Goal: Use online tool/utility: Utilize a website feature to perform a specific function

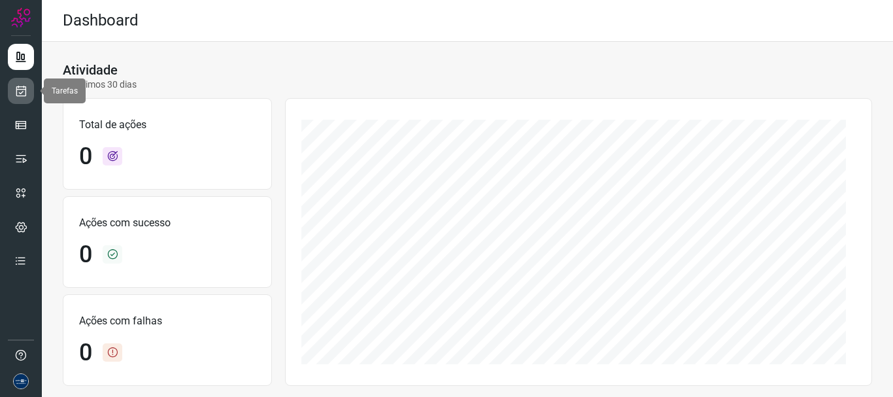
click at [18, 89] on icon at bounding box center [21, 90] width 14 height 13
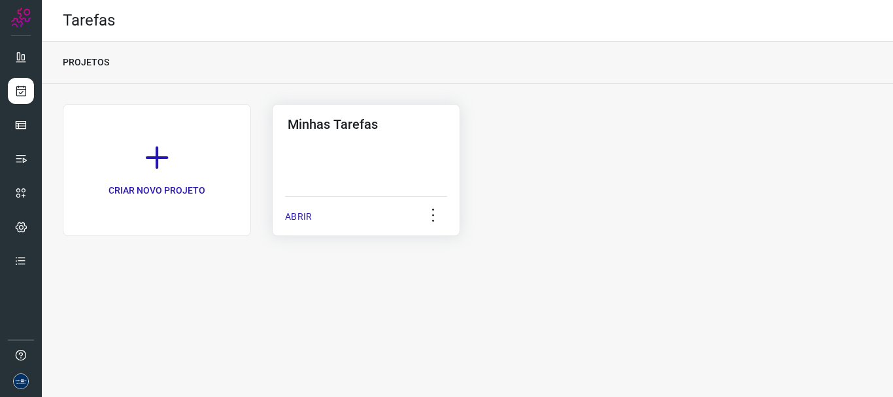
click at [301, 222] on p "ABRIR" at bounding box center [298, 217] width 27 height 14
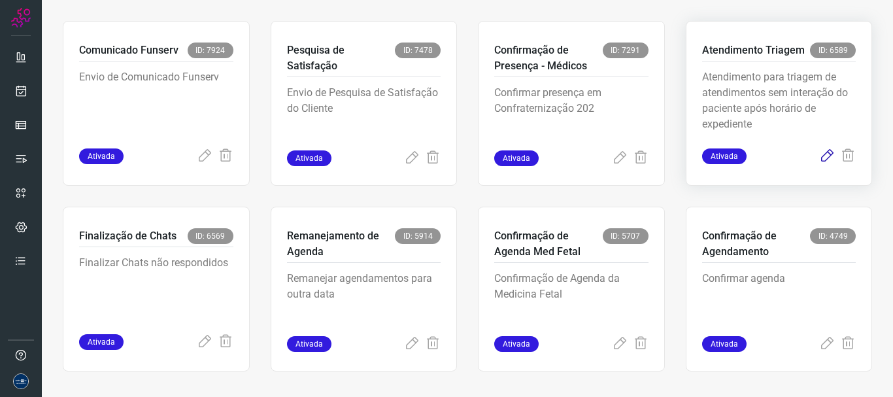
scroll to position [276, 0]
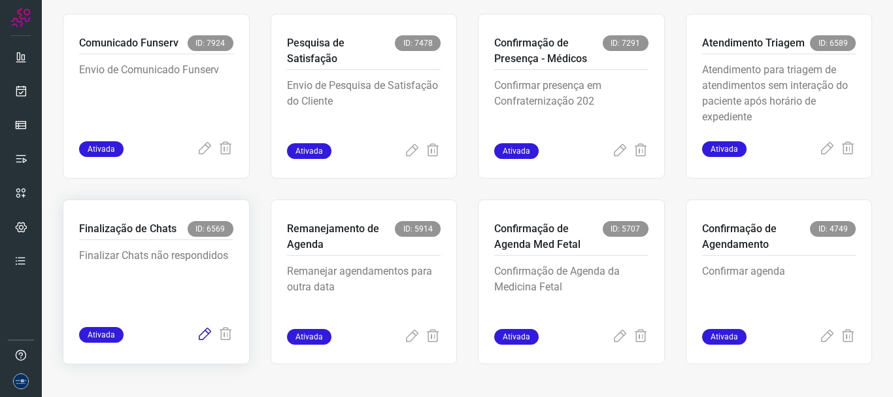
click at [203, 333] on icon at bounding box center [205, 335] width 16 height 16
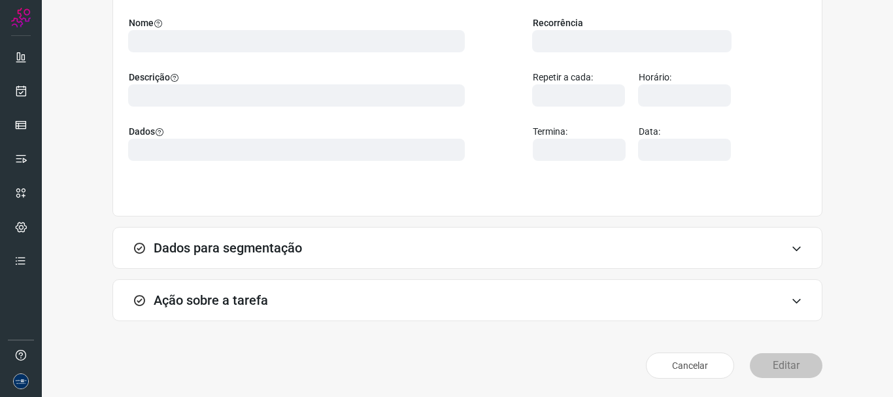
scroll to position [114, 0]
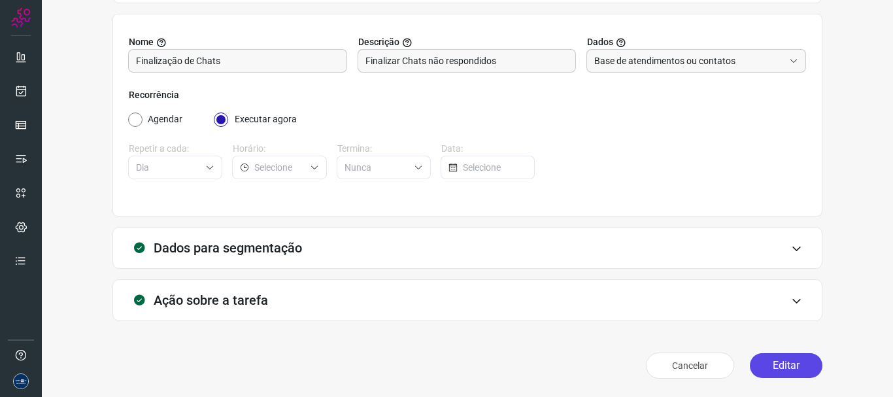
click at [778, 369] on button "Editar" at bounding box center [786, 365] width 73 height 25
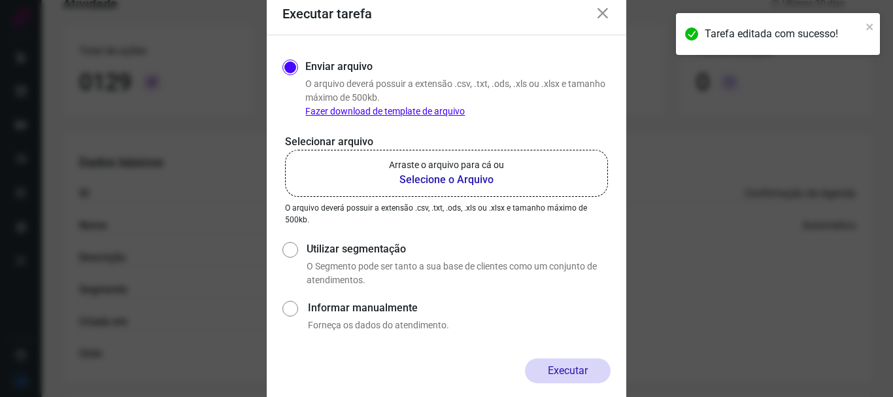
click at [345, 246] on label "Utilizar segmentação" at bounding box center [458, 249] width 304 height 16
click at [296, 246] on input "Utilizar segmentação" at bounding box center [289, 263] width 14 height 48
radio input "true"
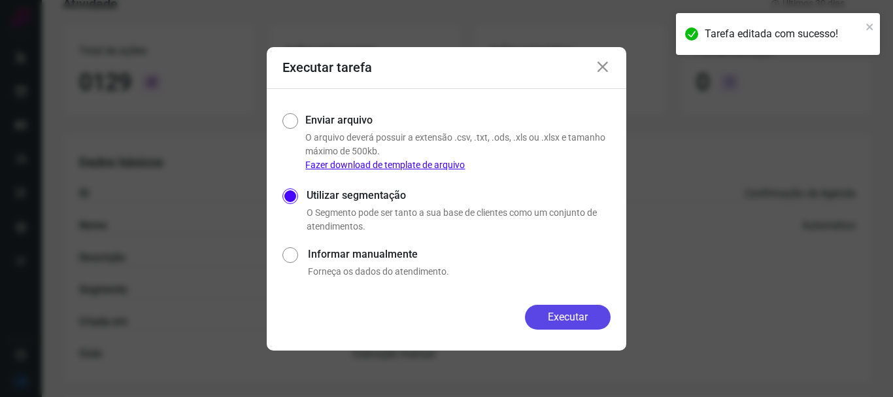
click at [567, 313] on button "Executar" at bounding box center [568, 317] width 86 height 25
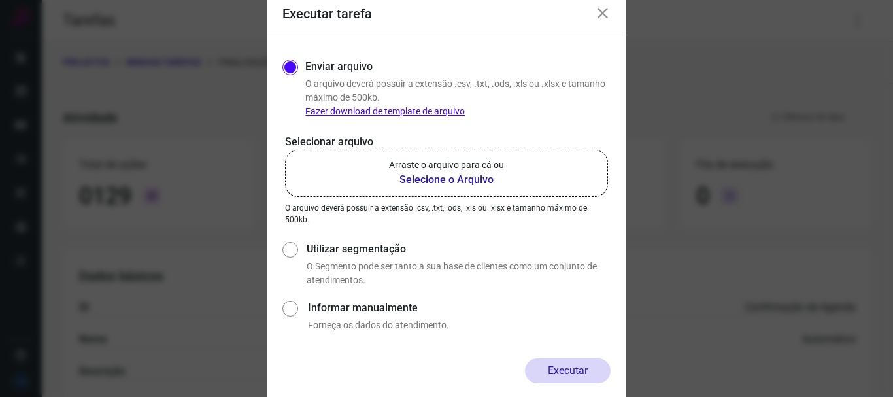
click at [604, 14] on icon at bounding box center [603, 14] width 16 height 16
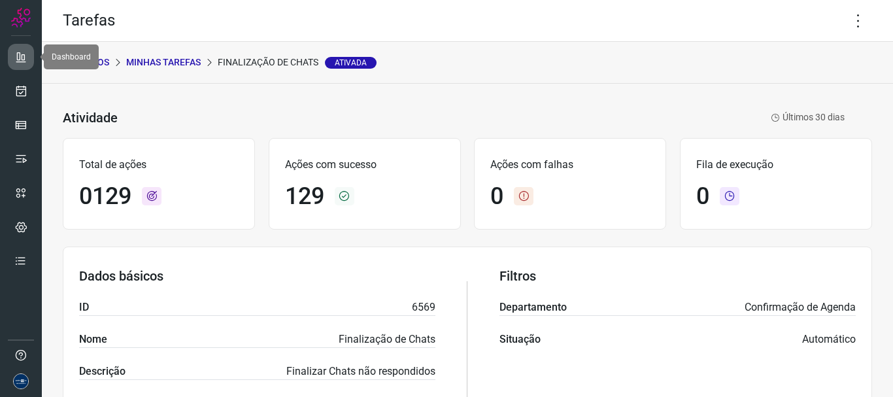
click at [22, 52] on icon at bounding box center [20, 56] width 13 height 13
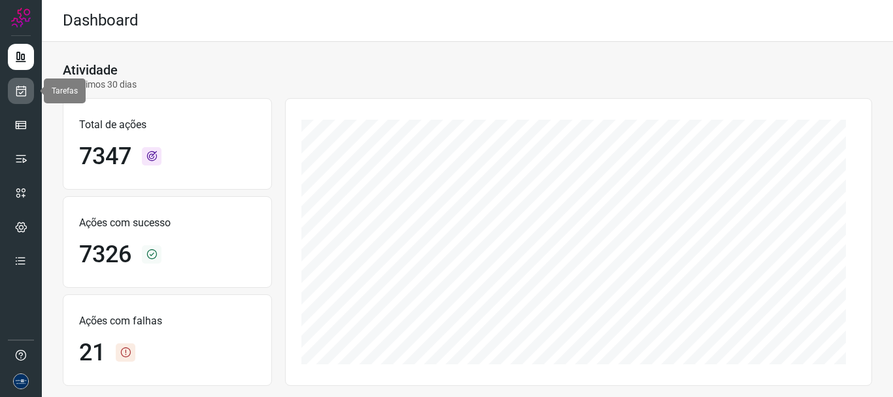
click at [24, 92] on icon at bounding box center [21, 90] width 14 height 13
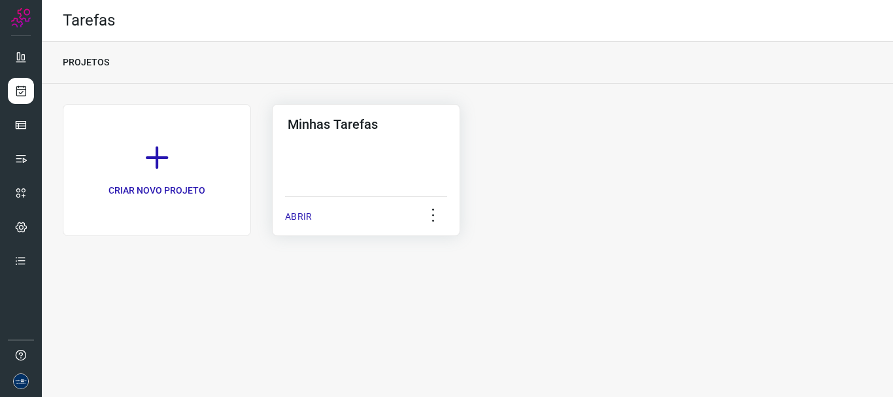
click at [308, 207] on div "ABRIR" at bounding box center [366, 212] width 162 height 33
click at [301, 211] on p "ABRIR" at bounding box center [298, 217] width 27 height 14
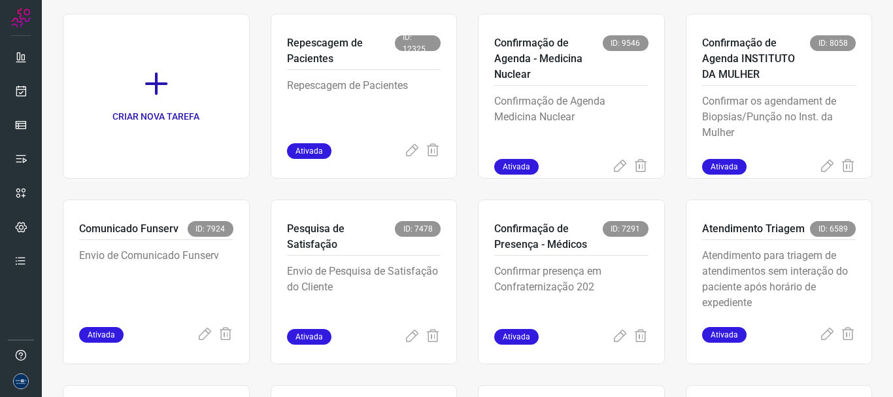
scroll to position [276, 0]
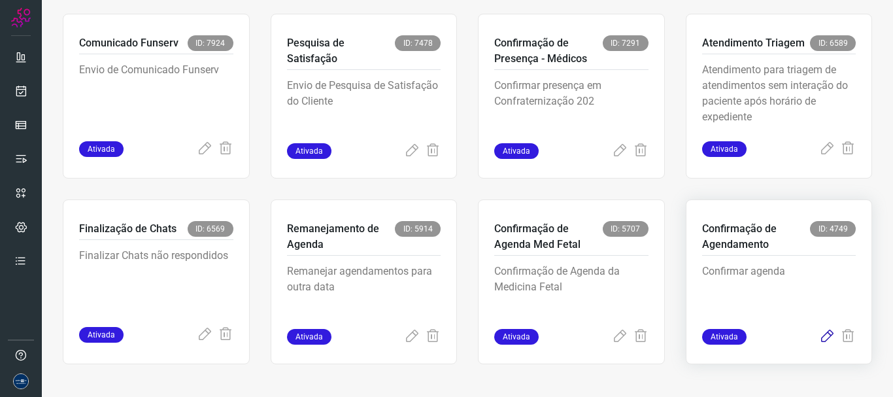
click at [819, 338] on icon at bounding box center [827, 337] width 16 height 16
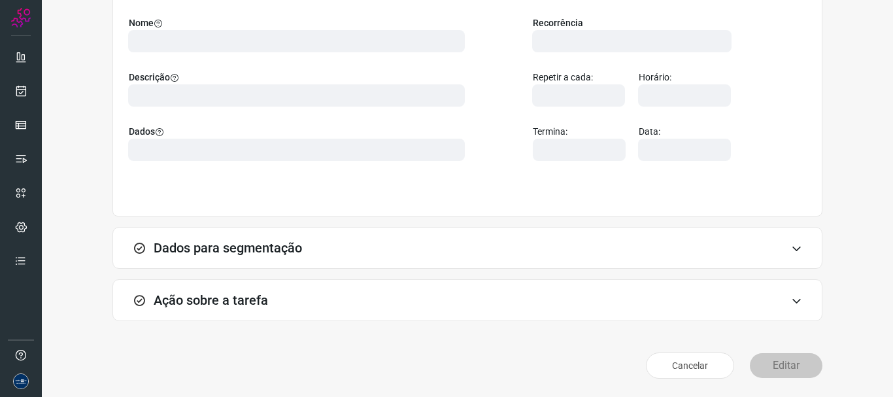
scroll to position [114, 0]
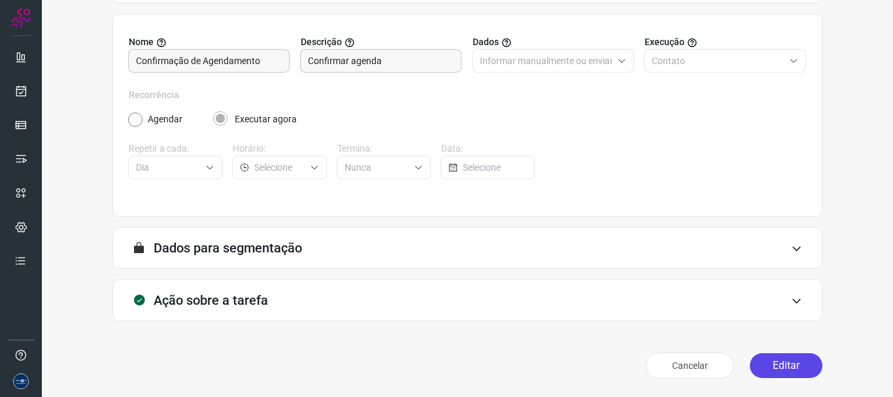
click at [797, 369] on button "Editar" at bounding box center [786, 365] width 73 height 25
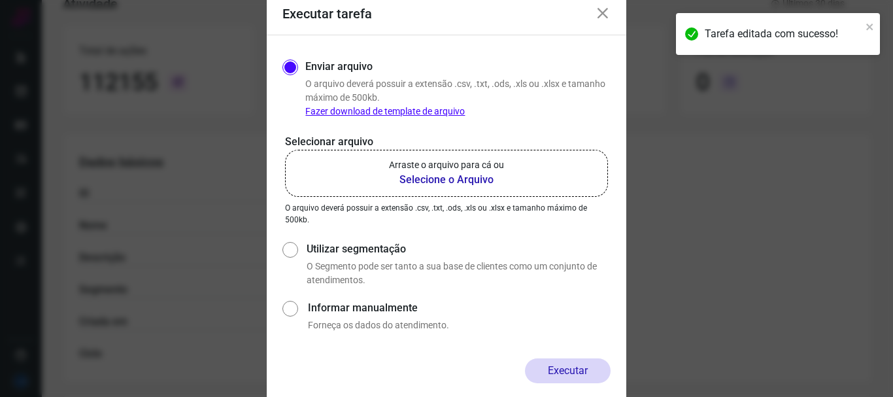
click at [484, 184] on b "Selecione o Arquivo" at bounding box center [446, 180] width 115 height 16
click at [0, 0] on input "Arraste o arquivo para cá ou Selecione o Arquivo" at bounding box center [0, 0] width 0 height 0
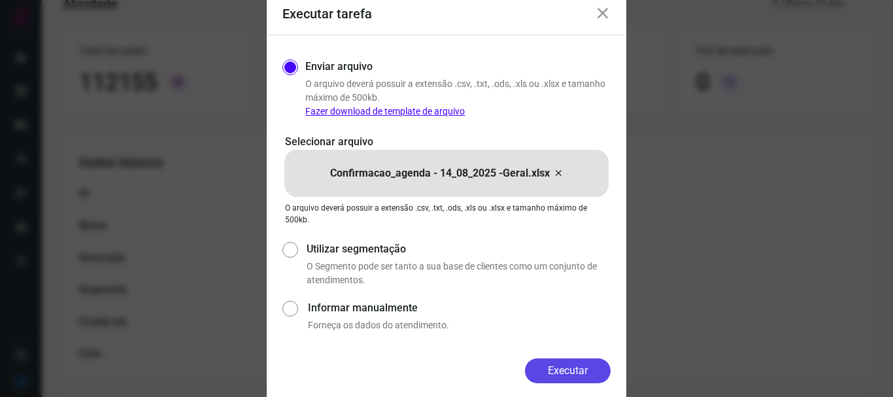
click at [588, 365] on button "Executar" at bounding box center [568, 370] width 86 height 25
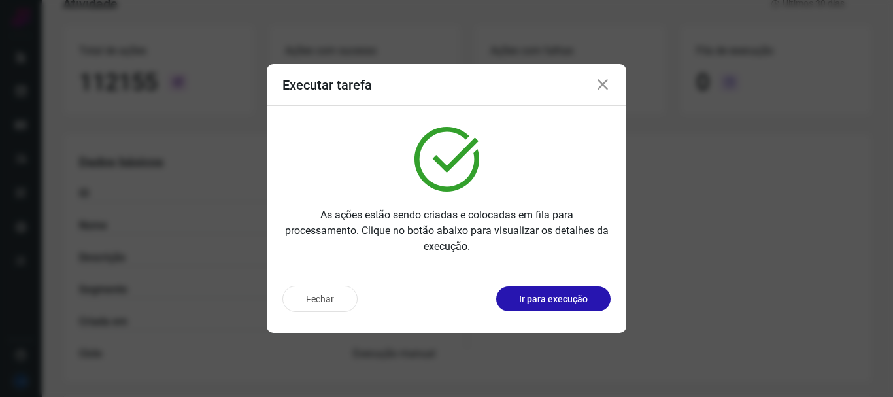
click at [603, 88] on icon at bounding box center [603, 85] width 16 height 16
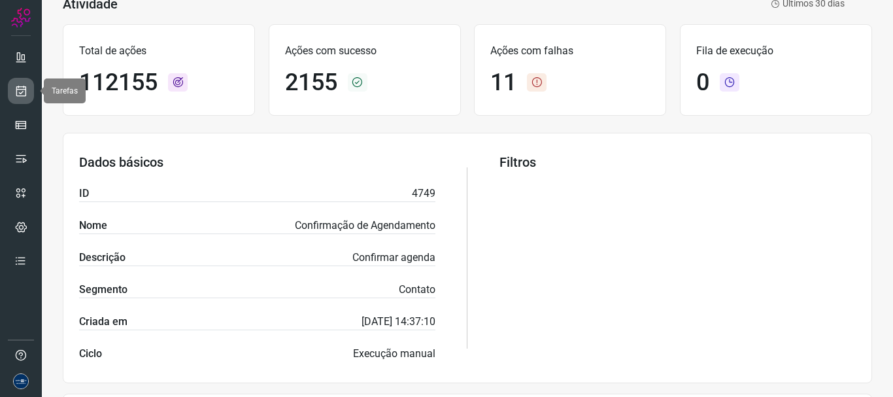
click at [11, 89] on link at bounding box center [21, 91] width 26 height 26
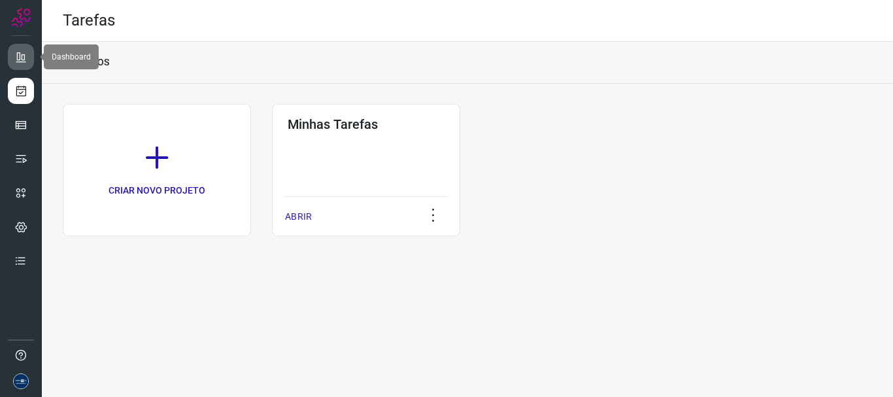
click at [13, 56] on link at bounding box center [21, 57] width 26 height 26
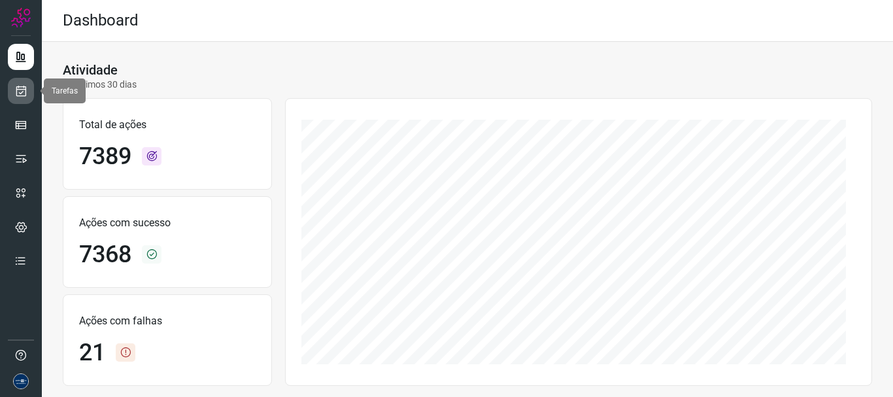
click at [16, 95] on icon at bounding box center [21, 90] width 14 height 13
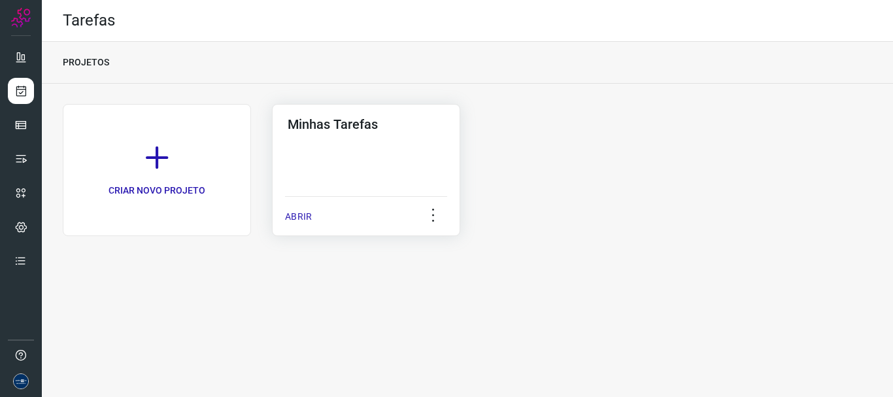
click at [301, 223] on p "ABRIR" at bounding box center [298, 217] width 27 height 14
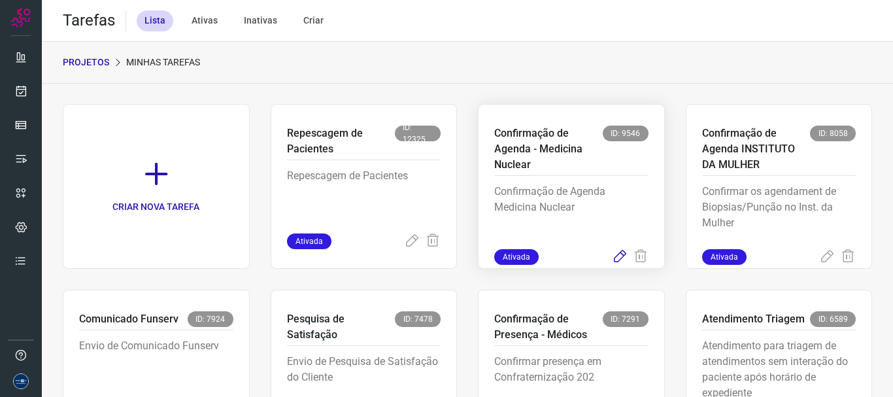
click at [612, 256] on icon at bounding box center [620, 257] width 16 height 16
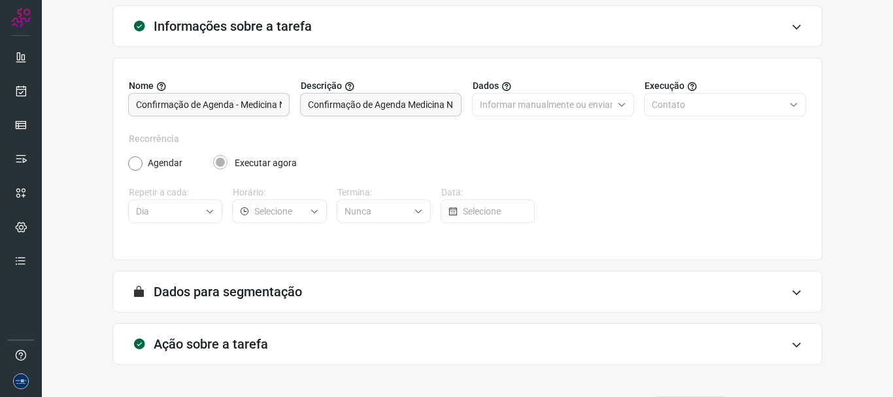
scroll to position [114, 0]
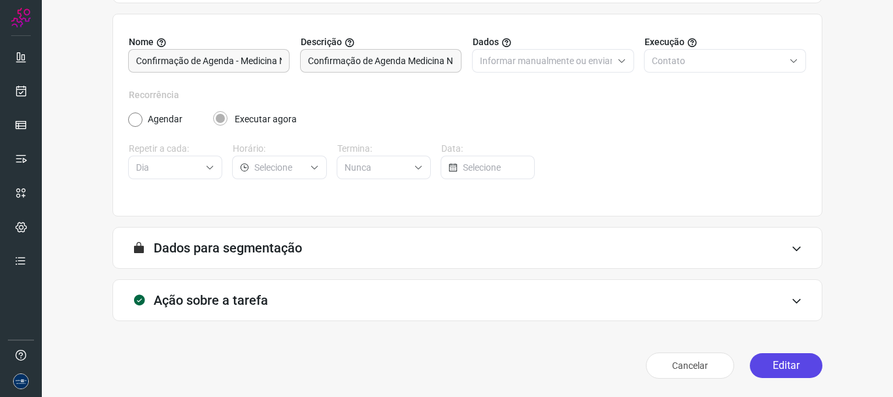
click at [759, 355] on button "Editar" at bounding box center [786, 365] width 73 height 25
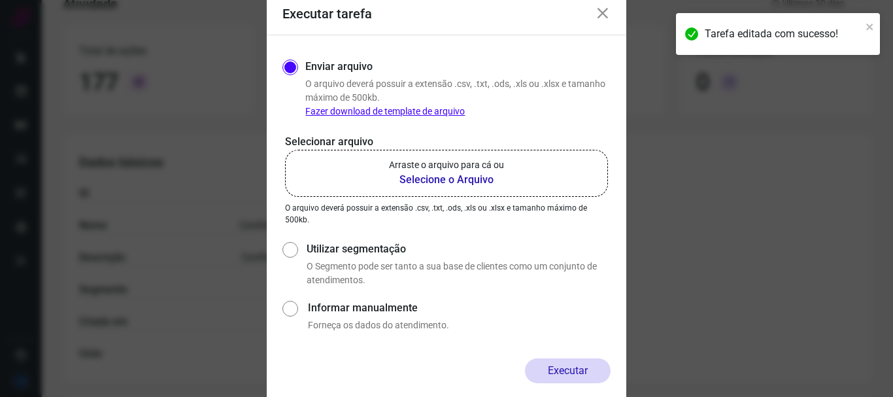
click at [449, 167] on p "Arraste o arquivo para cá ou" at bounding box center [446, 165] width 115 height 14
click at [0, 0] on input "Arraste o arquivo para cá ou Selecione o Arquivo" at bounding box center [0, 0] width 0 height 0
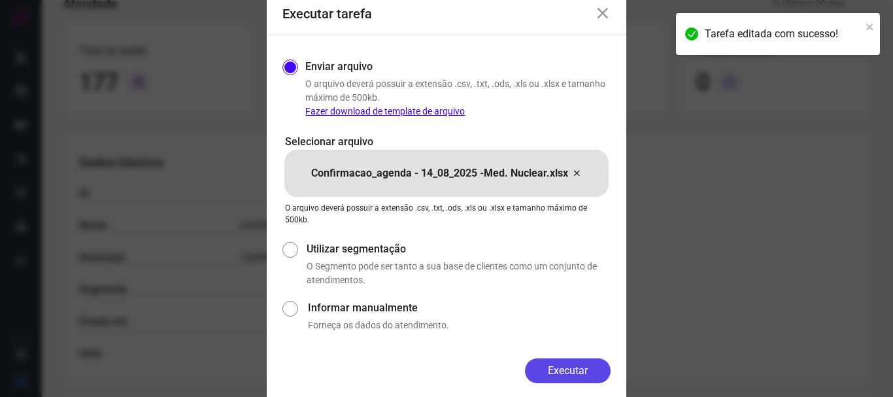
click at [566, 368] on button "Executar" at bounding box center [568, 370] width 86 height 25
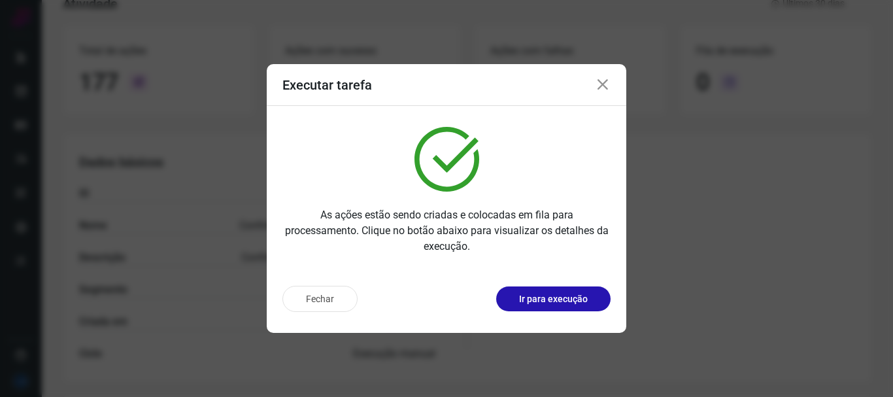
click at [599, 84] on icon at bounding box center [603, 85] width 16 height 16
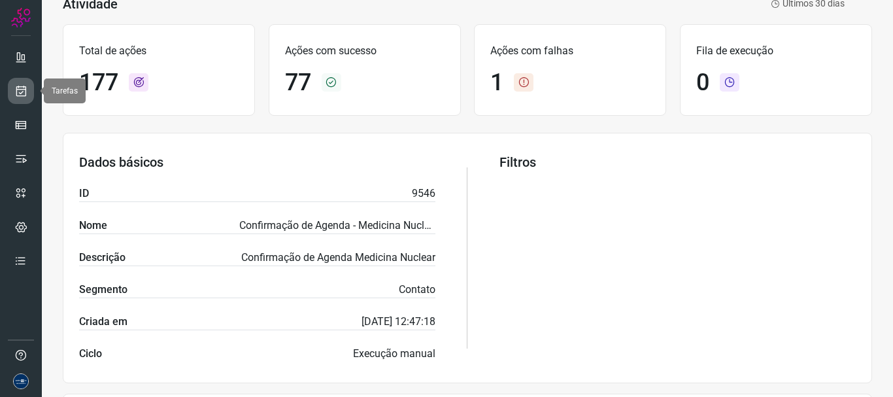
click at [19, 94] on icon at bounding box center [21, 90] width 14 height 13
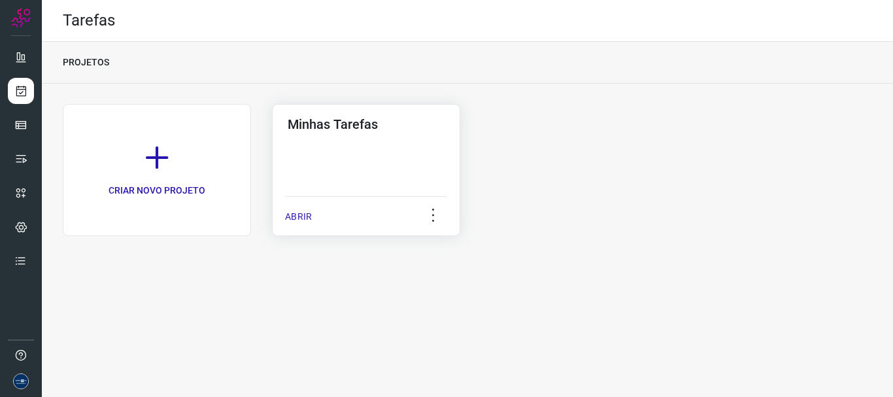
click at [298, 218] on p "ABRIR" at bounding box center [298, 217] width 27 height 14
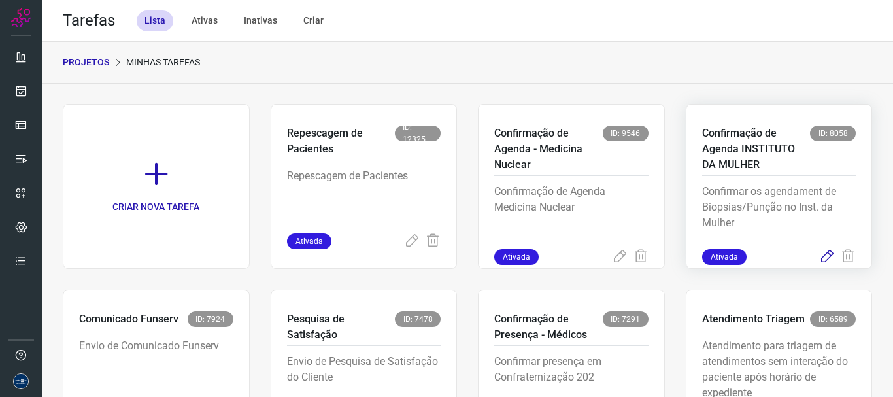
click at [819, 259] on icon at bounding box center [827, 257] width 16 height 16
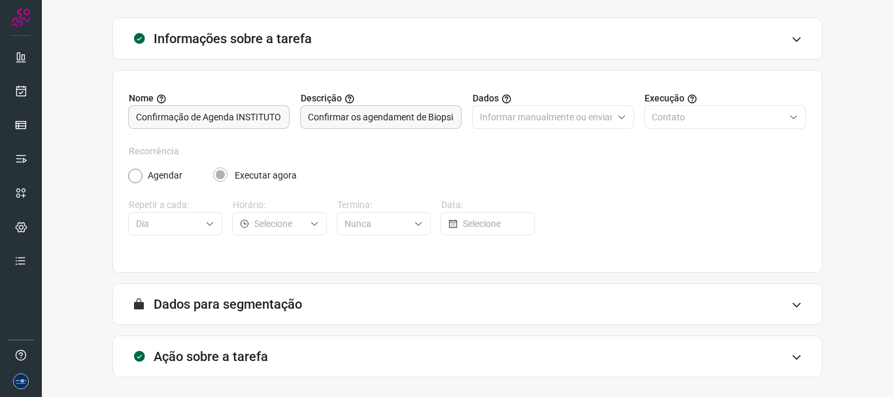
scroll to position [114, 0]
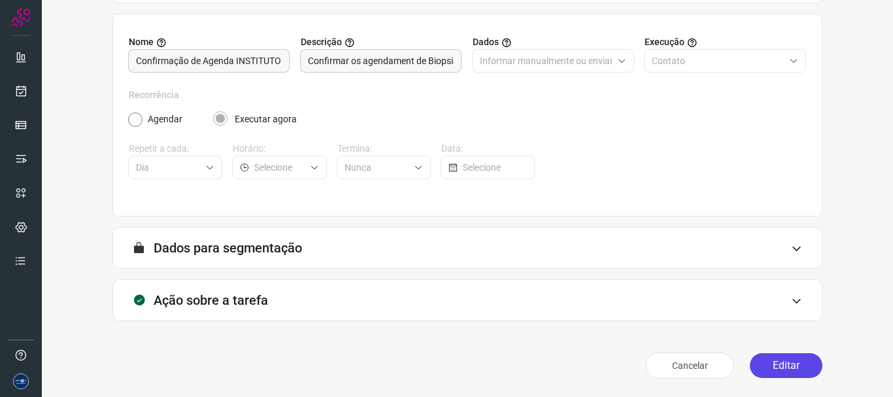
click at [752, 359] on button "Editar" at bounding box center [786, 365] width 73 height 25
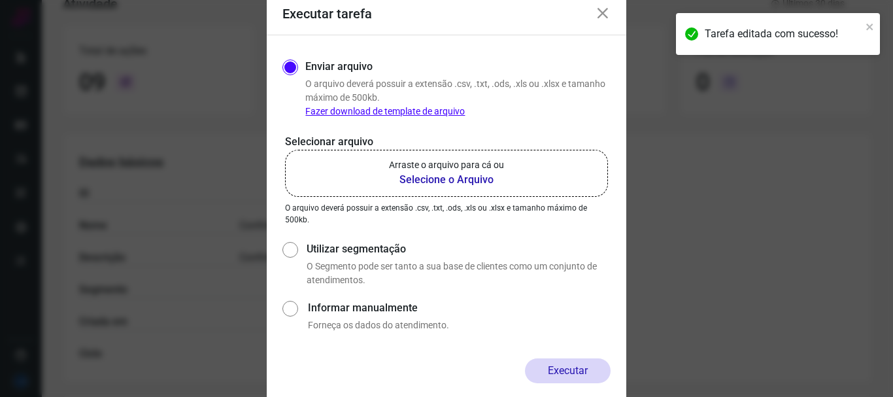
click at [391, 186] on b "Selecione o Arquivo" at bounding box center [446, 180] width 115 height 16
click at [0, 0] on input "Arraste o arquivo para cá ou Selecione o Arquivo" at bounding box center [0, 0] width 0 height 0
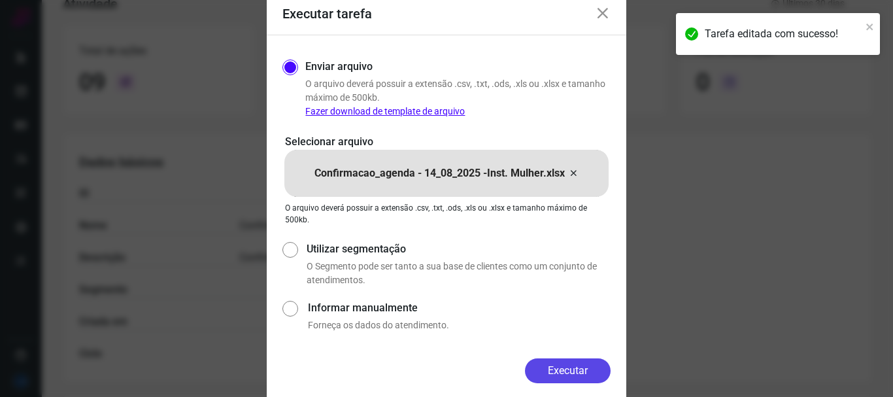
click at [577, 373] on button "Executar" at bounding box center [568, 370] width 86 height 25
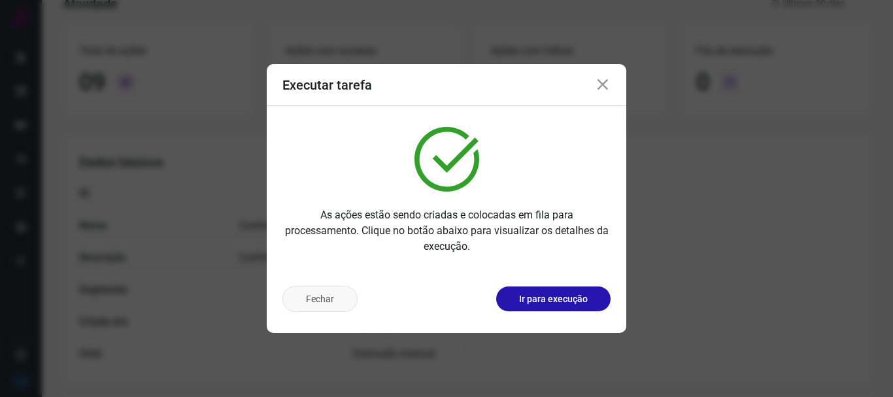
click at [316, 302] on button "Fechar" at bounding box center [319, 299] width 75 height 26
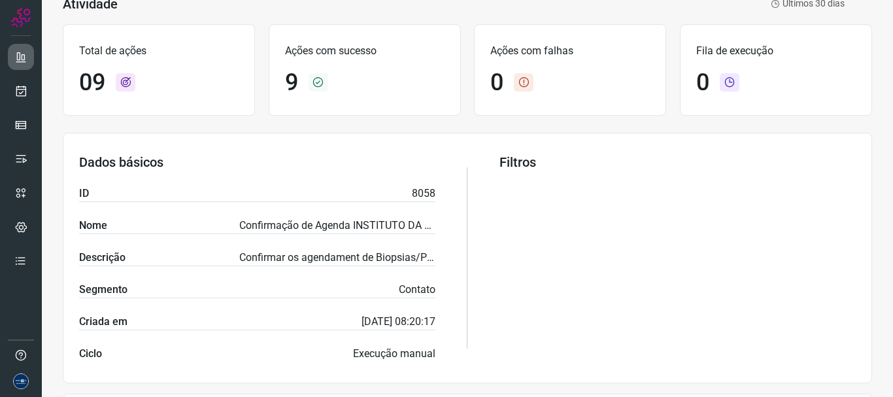
click at [24, 63] on icon at bounding box center [20, 56] width 13 height 13
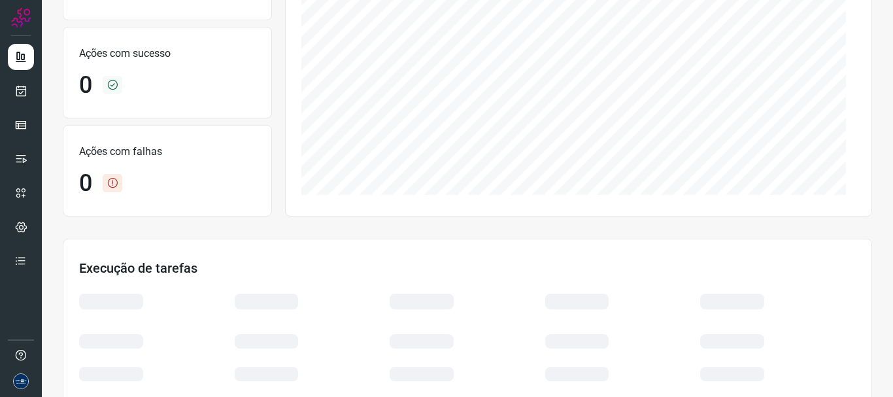
scroll to position [294, 0]
